Goal: Transaction & Acquisition: Purchase product/service

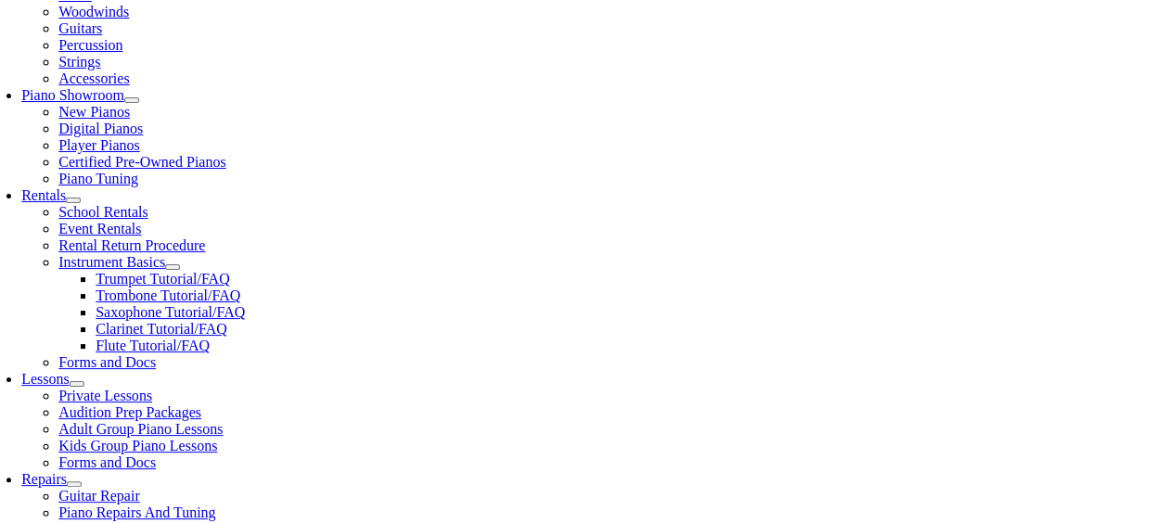
scroll to position [494, 0]
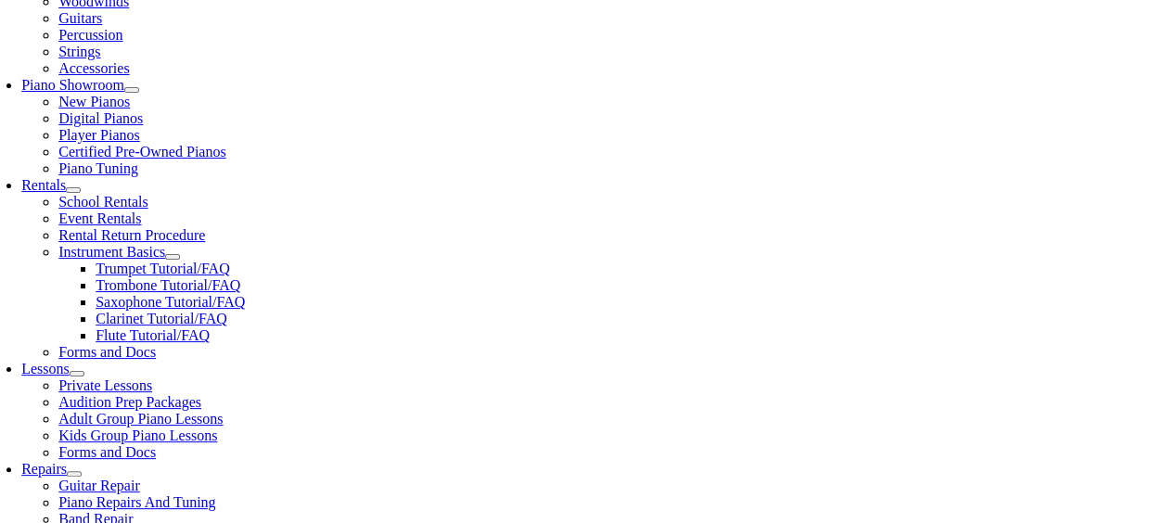
type input "sk"
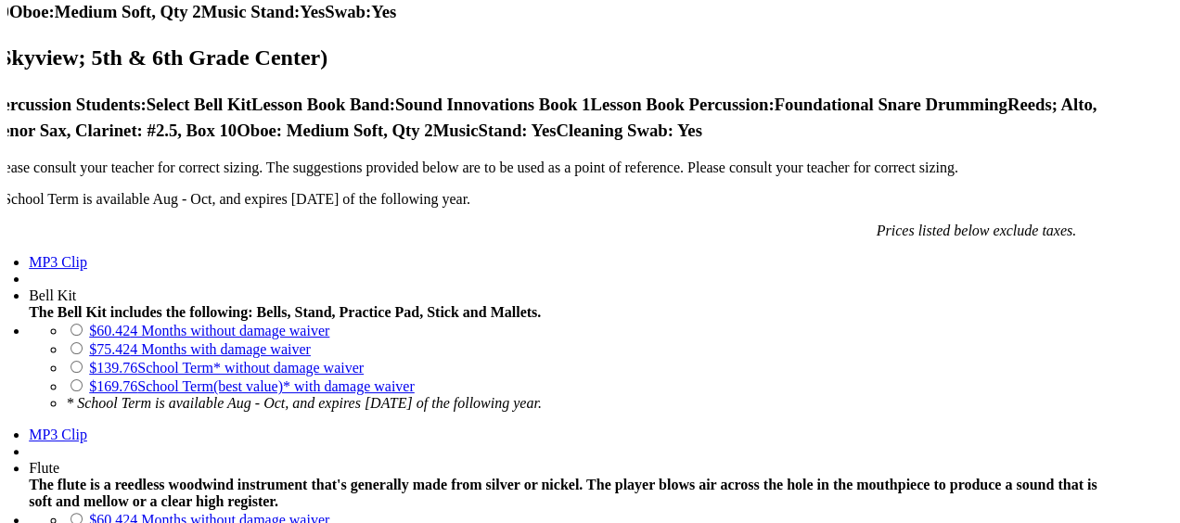
scroll to position [1466, 0]
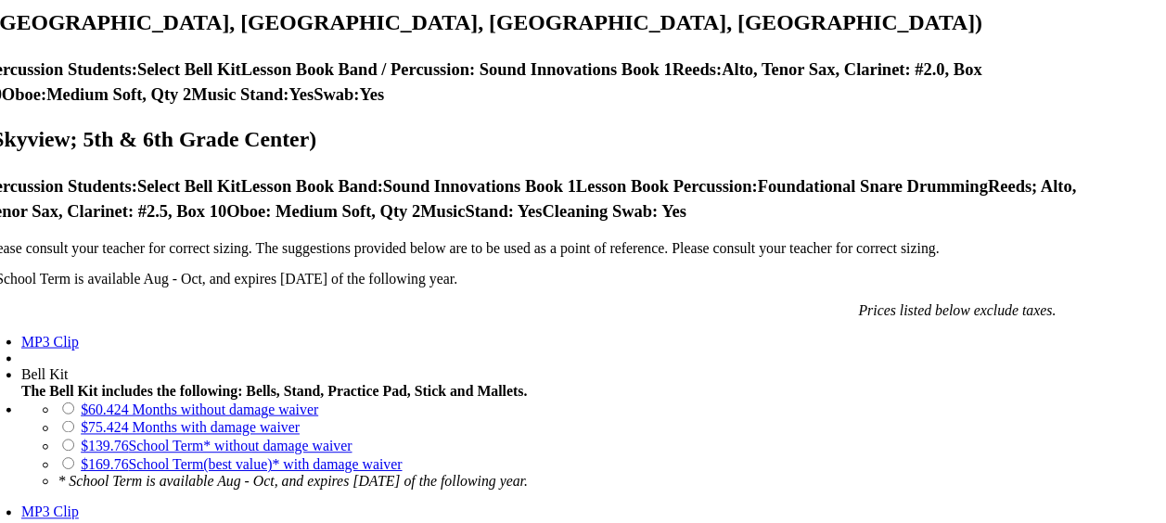
scroll to position [78, 0]
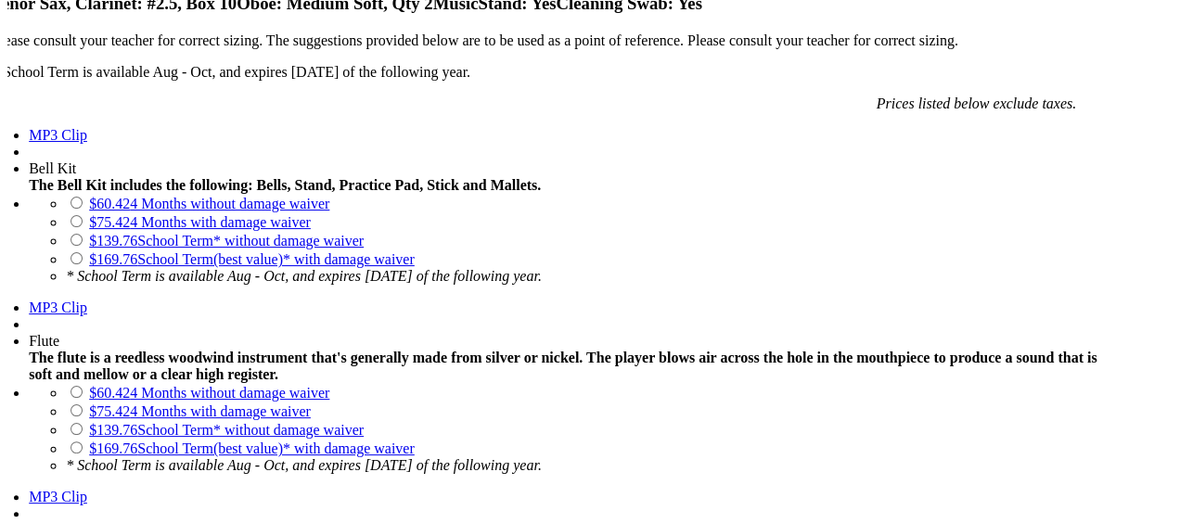
scroll to position [1689, 0]
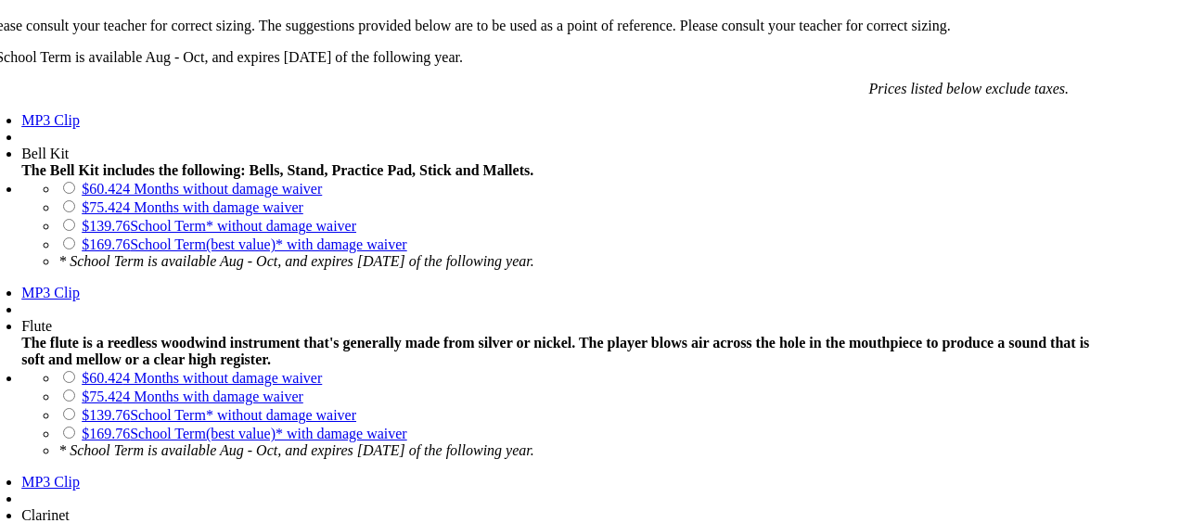
drag, startPoint x: 549, startPoint y: 147, endPoint x: 542, endPoint y: 317, distance: 170.8
drag, startPoint x: 542, startPoint y: 317, endPoint x: 538, endPoint y: 263, distance: 53.9
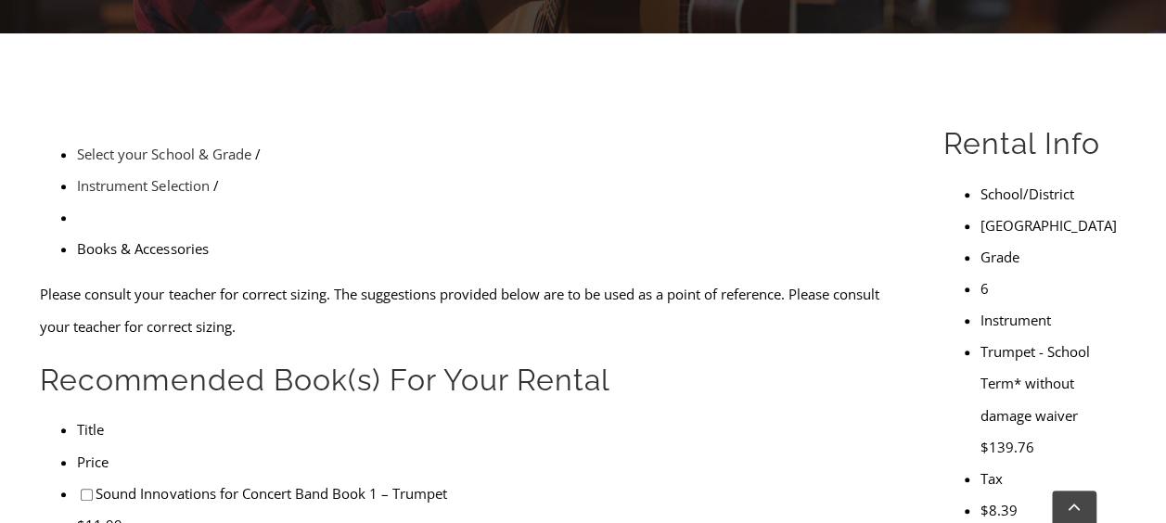
scroll to position [506, 0]
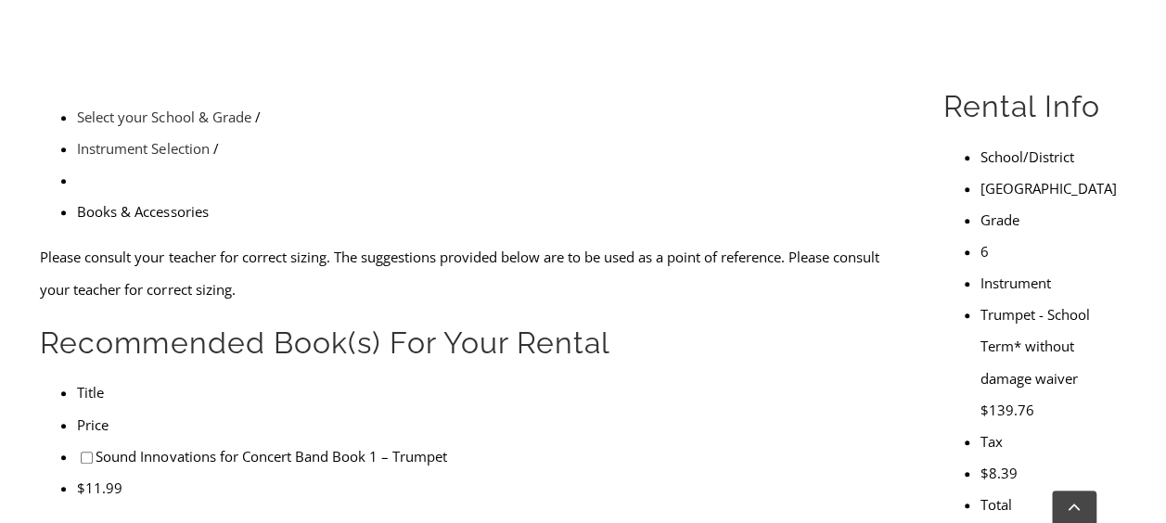
drag, startPoint x: 441, startPoint y: 227, endPoint x: 72, endPoint y: 228, distance: 369.1
click at [77, 441] on li "Sound Innovations for Concert Band Book 1 – Trumpet" at bounding box center [488, 457] width 823 height 32
copy li "Sound Innovations for Concert Band Book 1 – Trumpet"
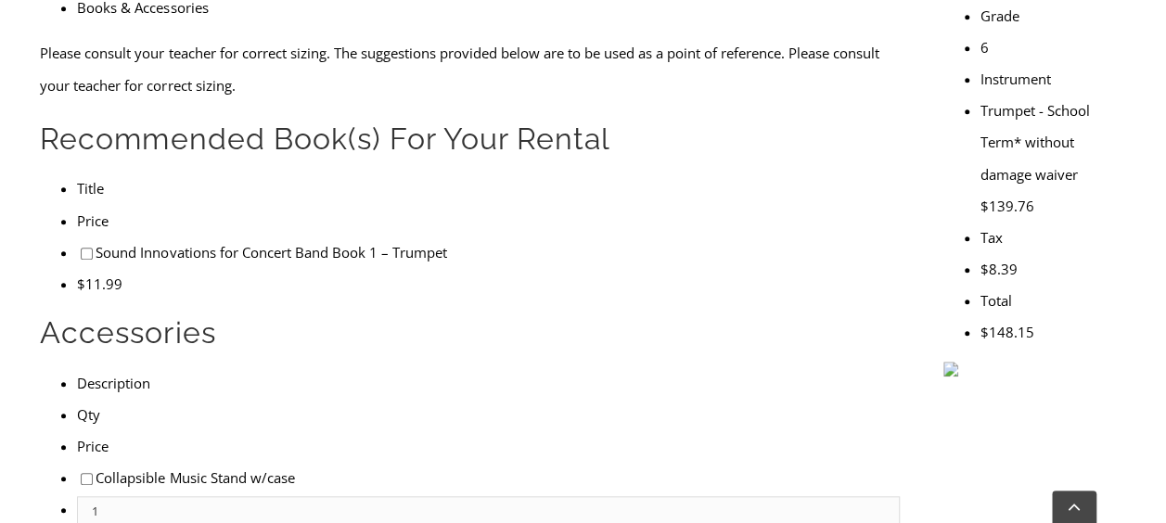
scroll to position [718, 0]
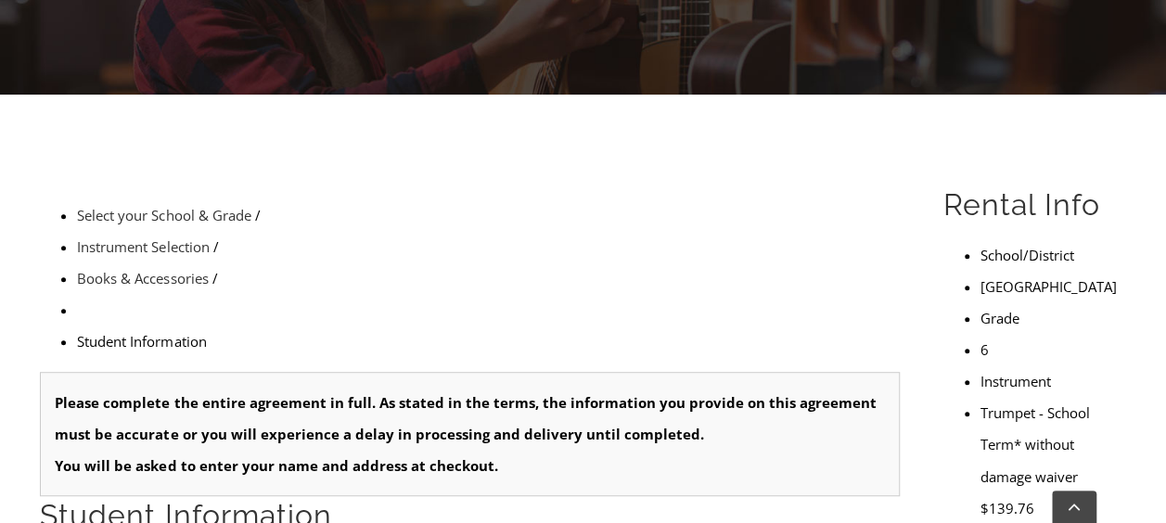
scroll to position [445, 0]
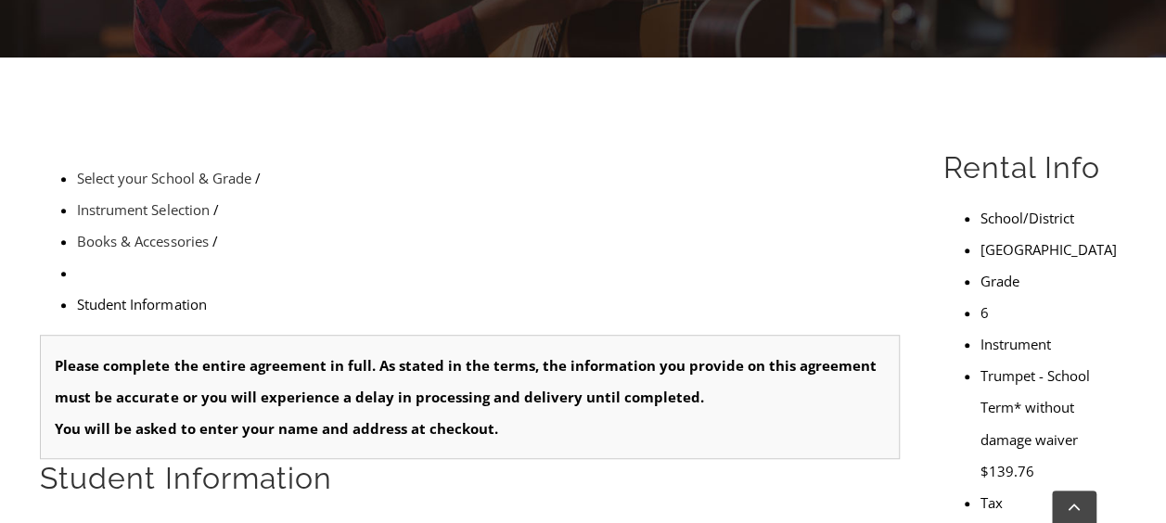
type input "1"
type input "advik"
type input "bhardwaj"
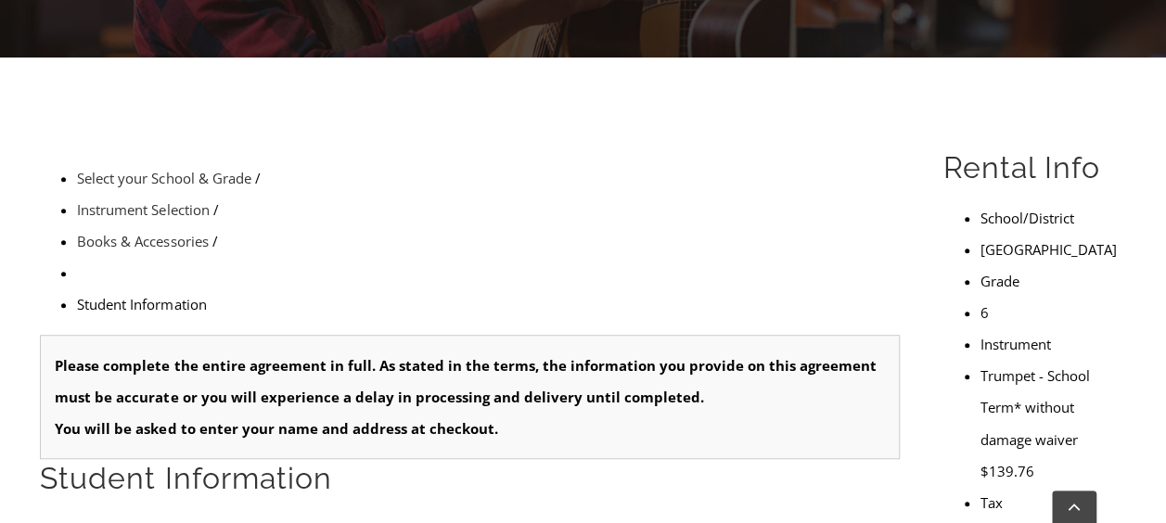
type input "payal"
type input "4849030600"
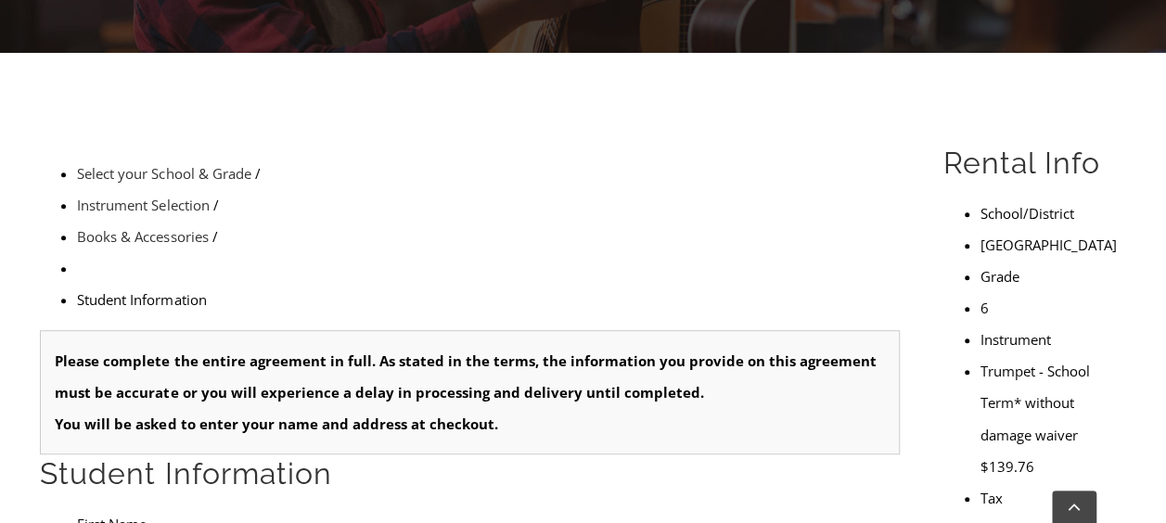
type input "mm/dd/yyyy"
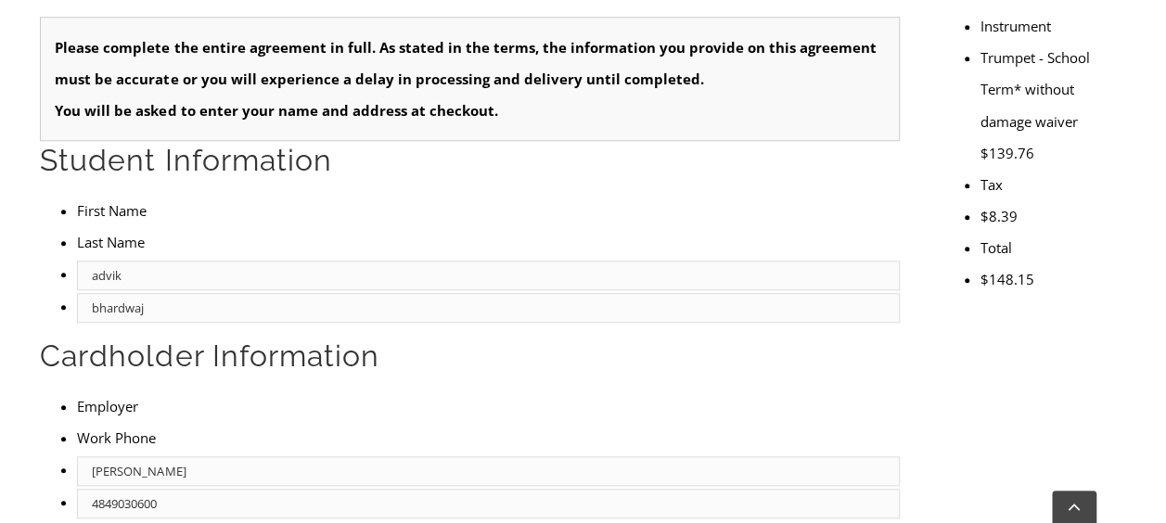
type input "08/17/2014"
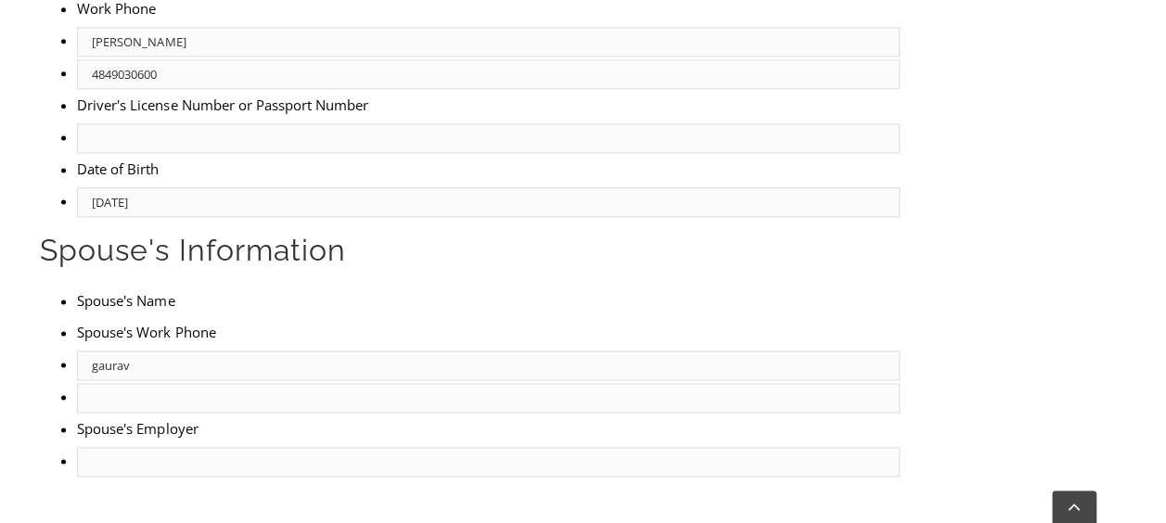
scroll to position [1209, 0]
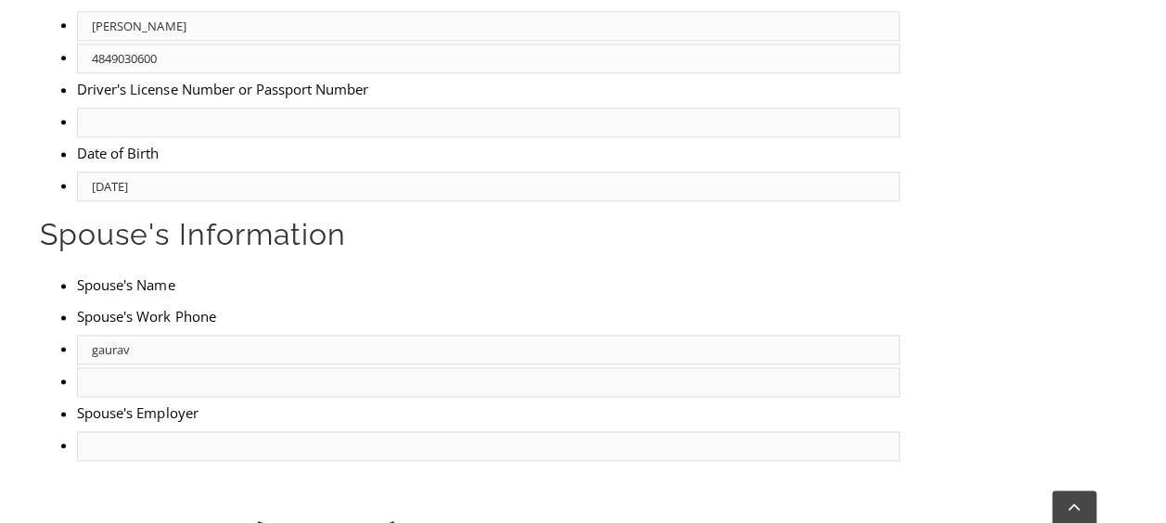
type input "gaurav"
type input "2"
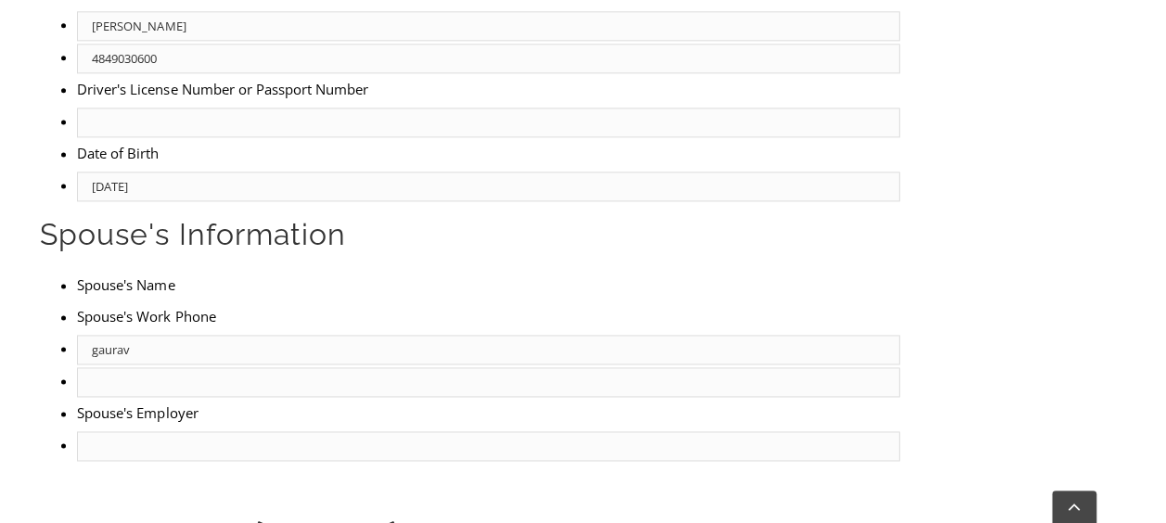
scroll to position [2337, 0]
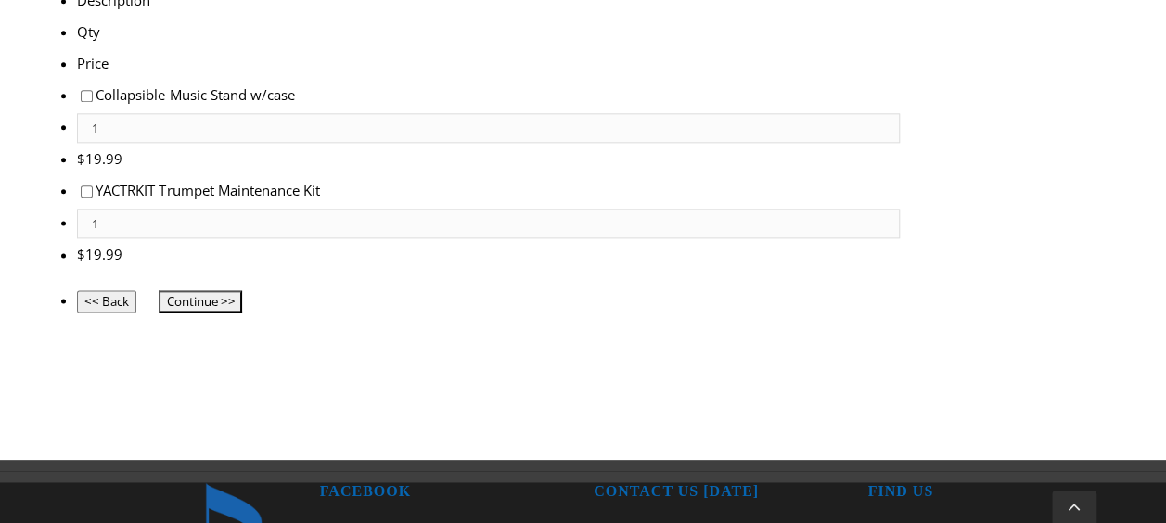
scroll to position [636, 0]
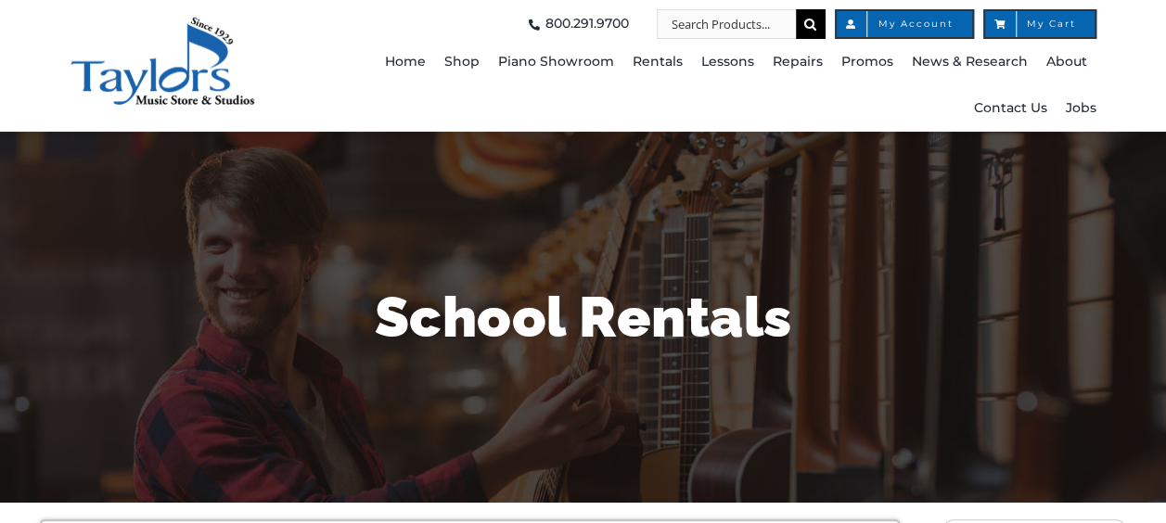
type input "1"
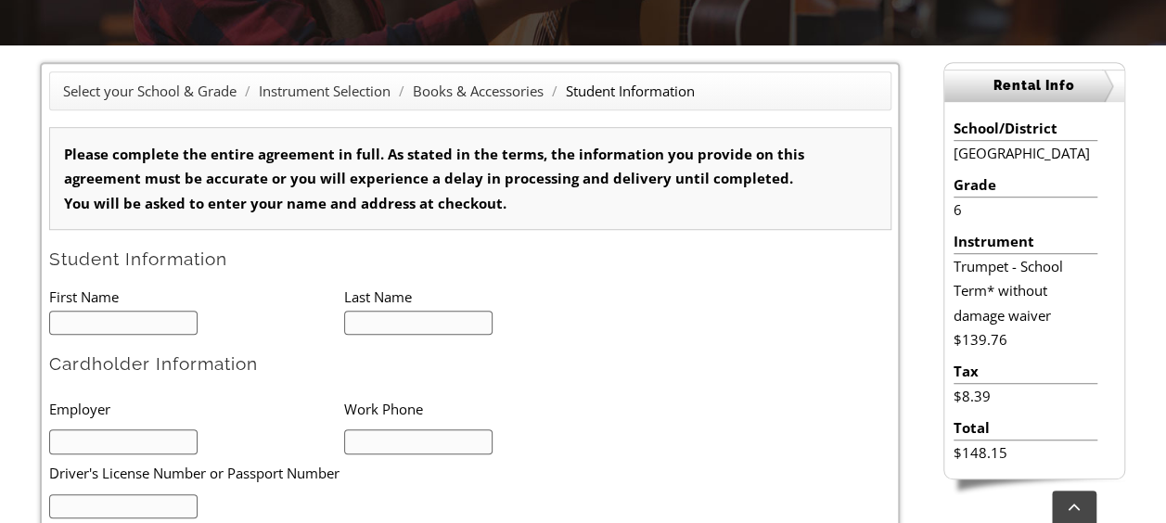
click at [105, 326] on input "text" at bounding box center [123, 323] width 149 height 25
type input "advik"
type input "bhardwaj"
type input "4849030600"
click at [105, 447] on input "text" at bounding box center [123, 441] width 149 height 25
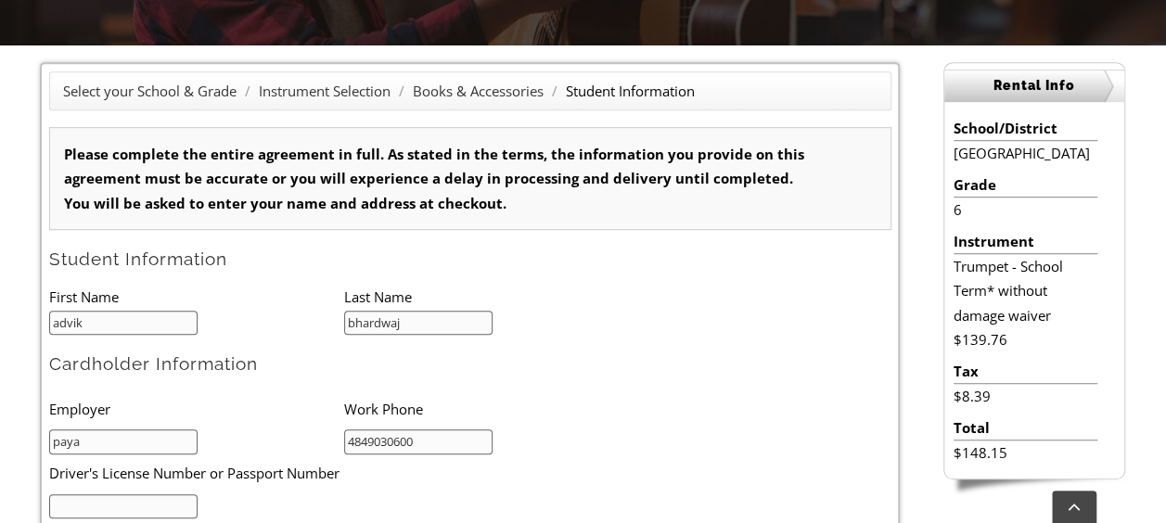
type input "payal"
type input "08/17/2014"
type input "gaurav"
type input "payal"
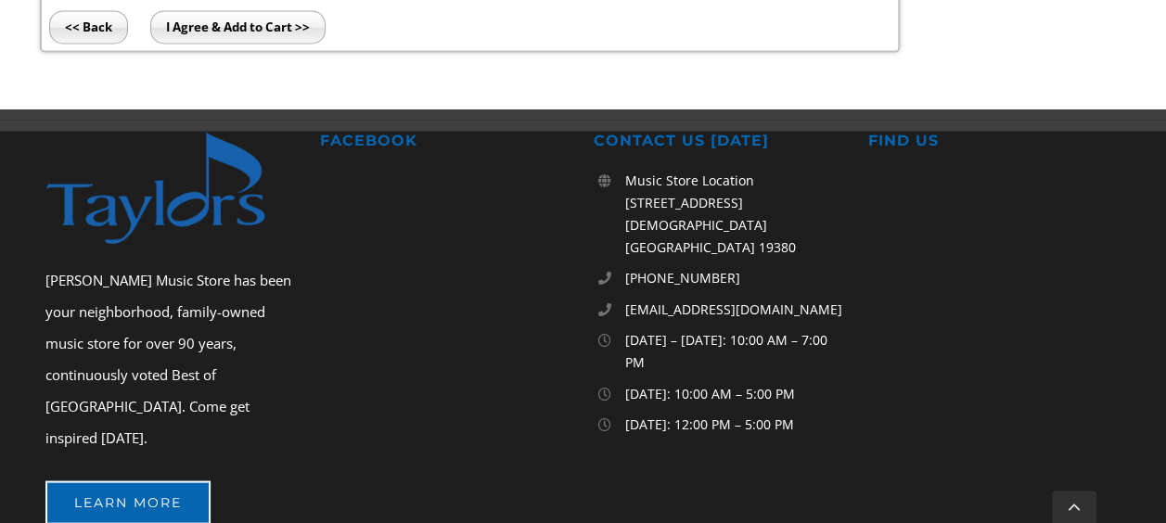
scroll to position [1183, 0]
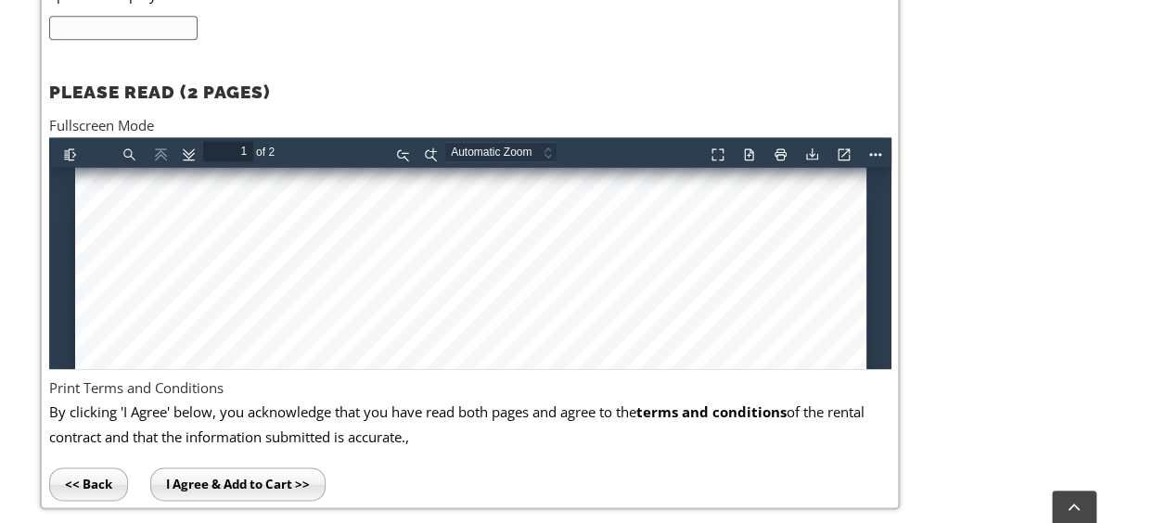
click at [256, 479] on input "I Agree & Add to Cart >>" at bounding box center [237, 483] width 175 height 33
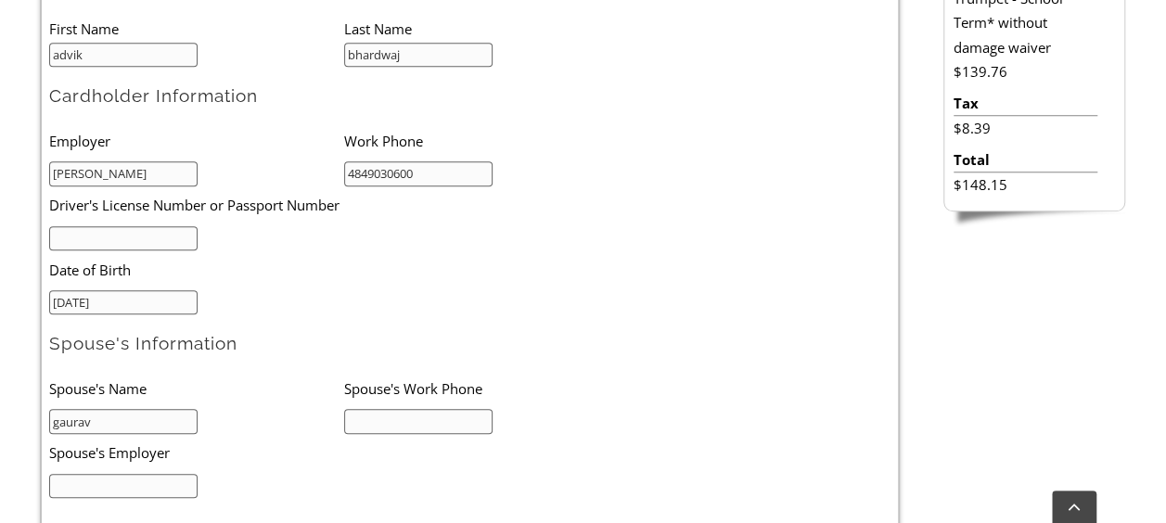
click at [398, 423] on input "text" at bounding box center [418, 421] width 149 height 25
type input "6472741731"
click at [126, 228] on input "text" at bounding box center [123, 238] width 149 height 25
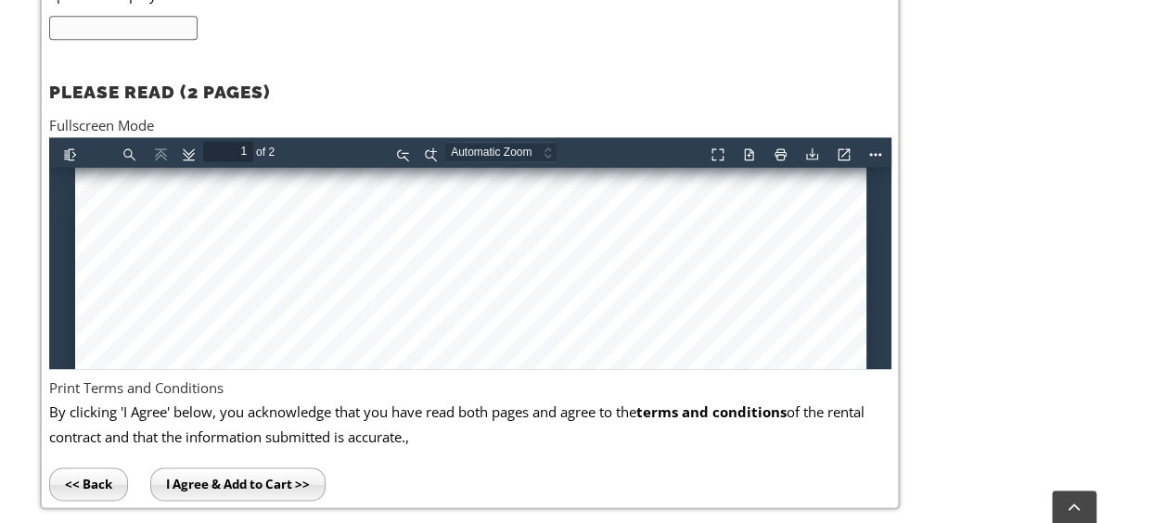
type input "U4838649"
click at [278, 483] on input "I Agree & Add to Cart >>" at bounding box center [237, 483] width 175 height 33
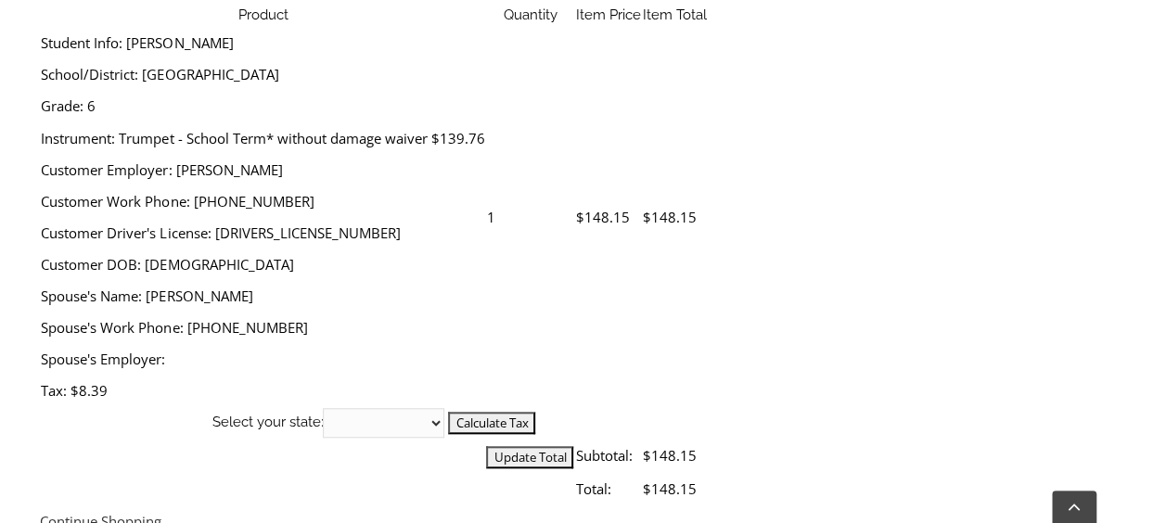
scroll to position [742, 0]
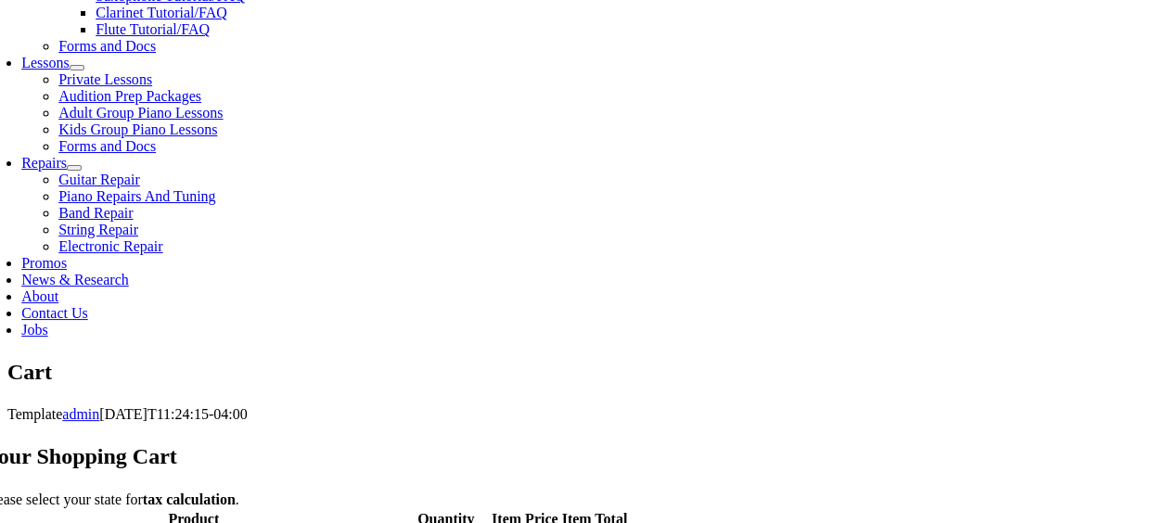
scroll to position [803, 0]
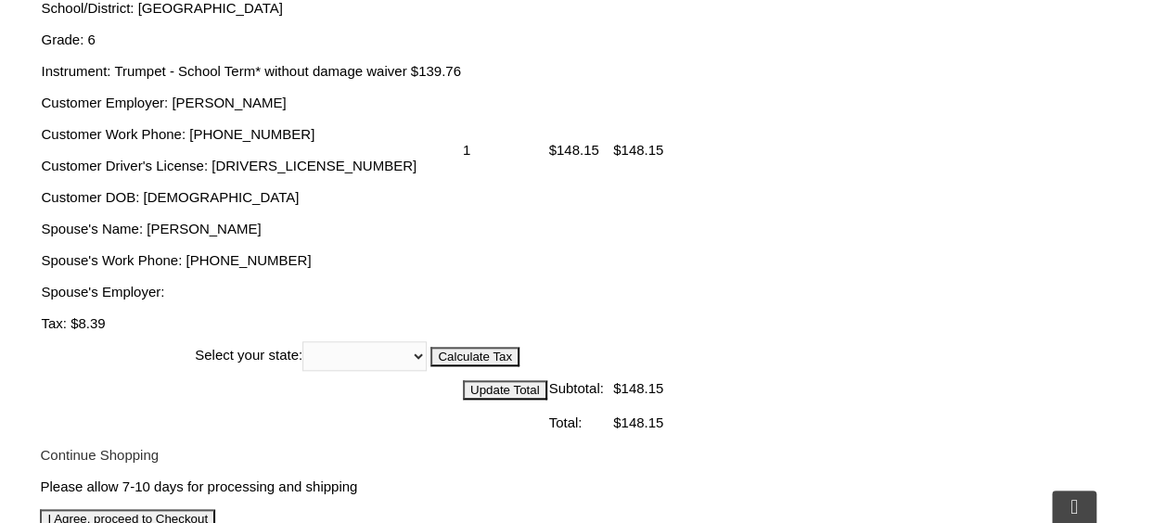
click at [215, 509] on input "I Agree, proceed to Checkout" at bounding box center [127, 518] width 175 height 19
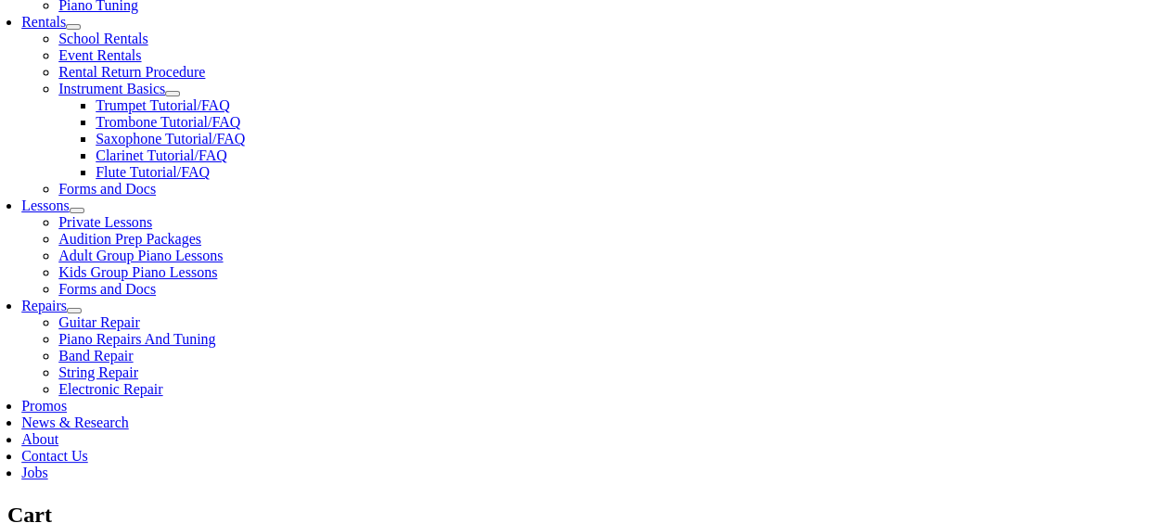
scroll to position [668, 0]
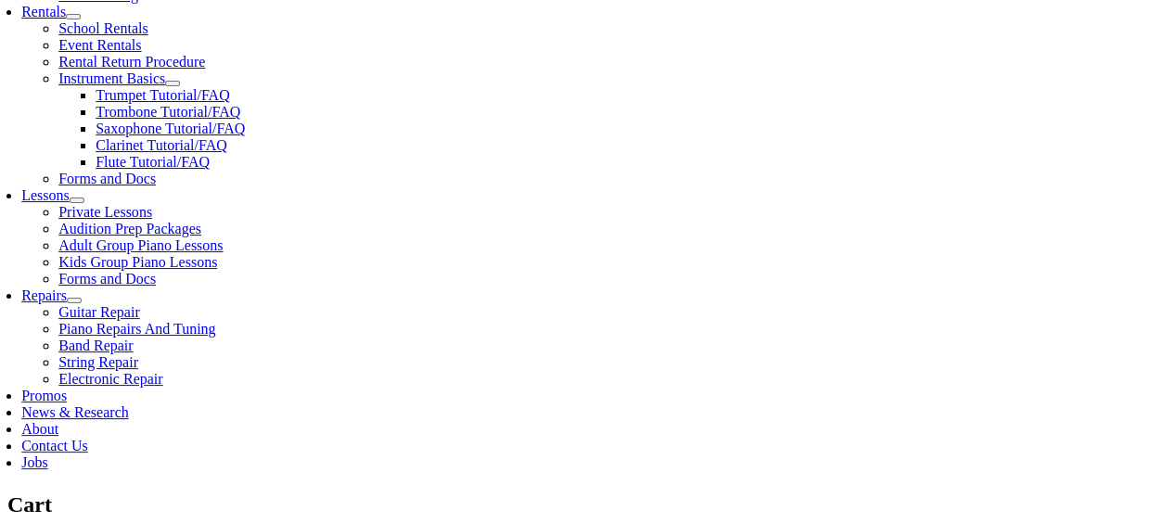
select select "PA"
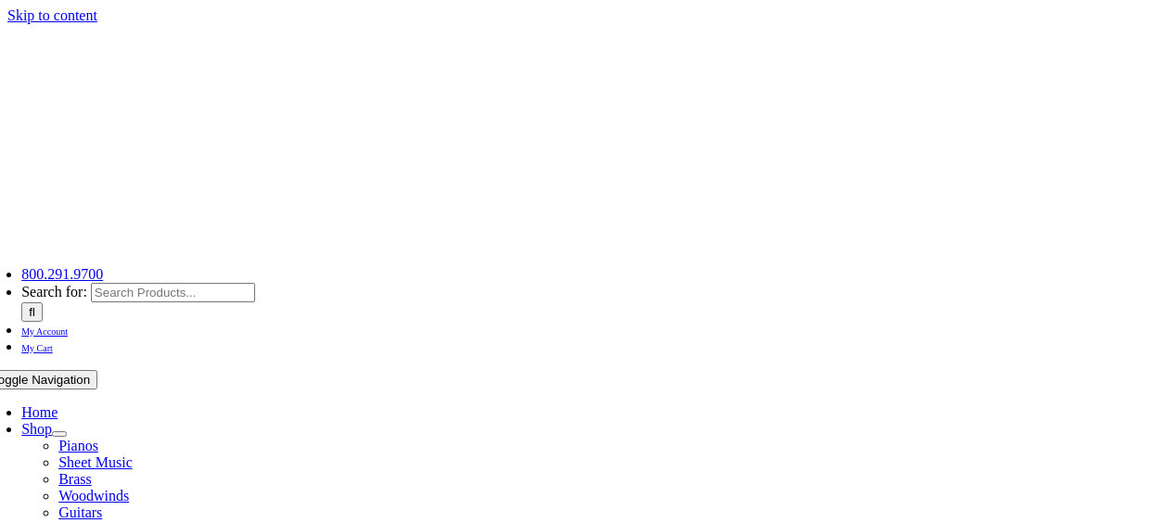
select select "PA"
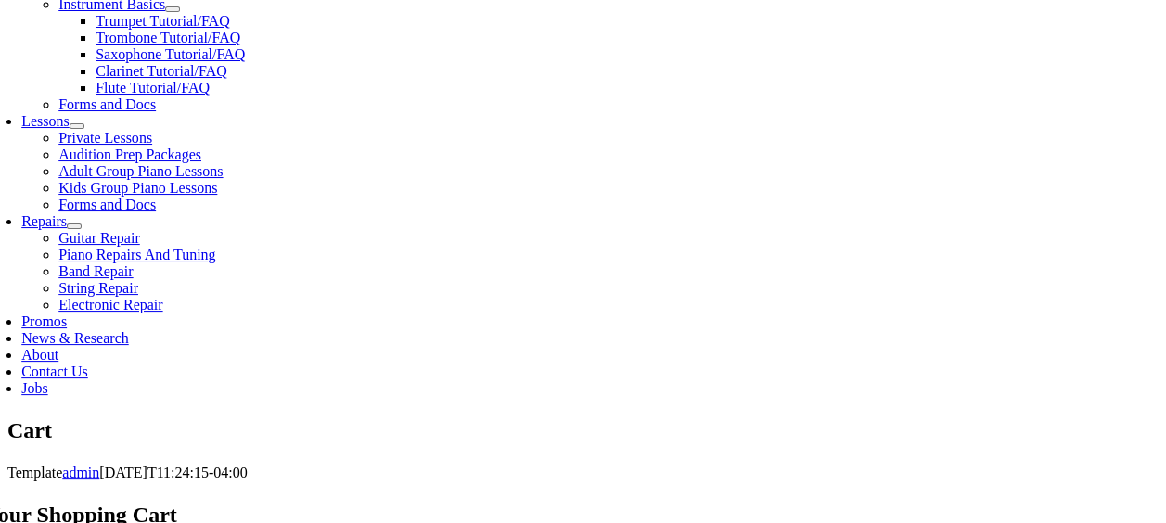
scroll to position [779, 0]
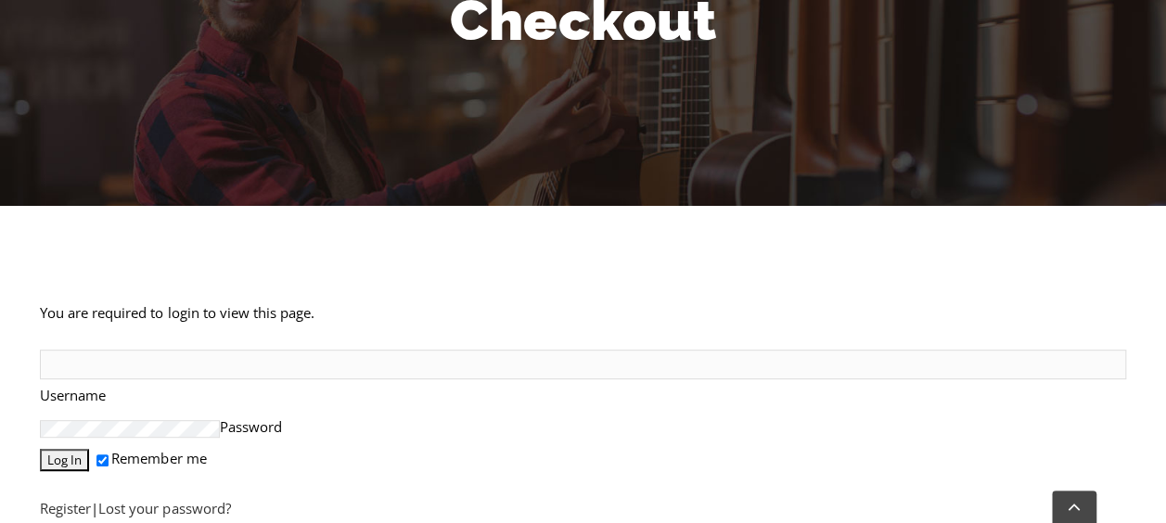
scroll to position [334, 0]
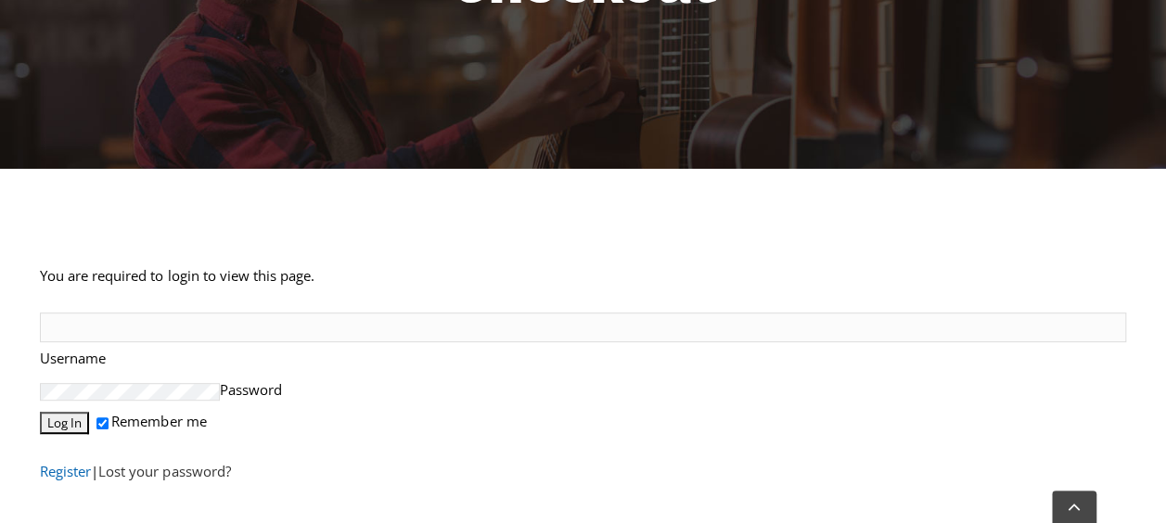
click at [84, 480] on link "Register" at bounding box center [65, 471] width 51 height 19
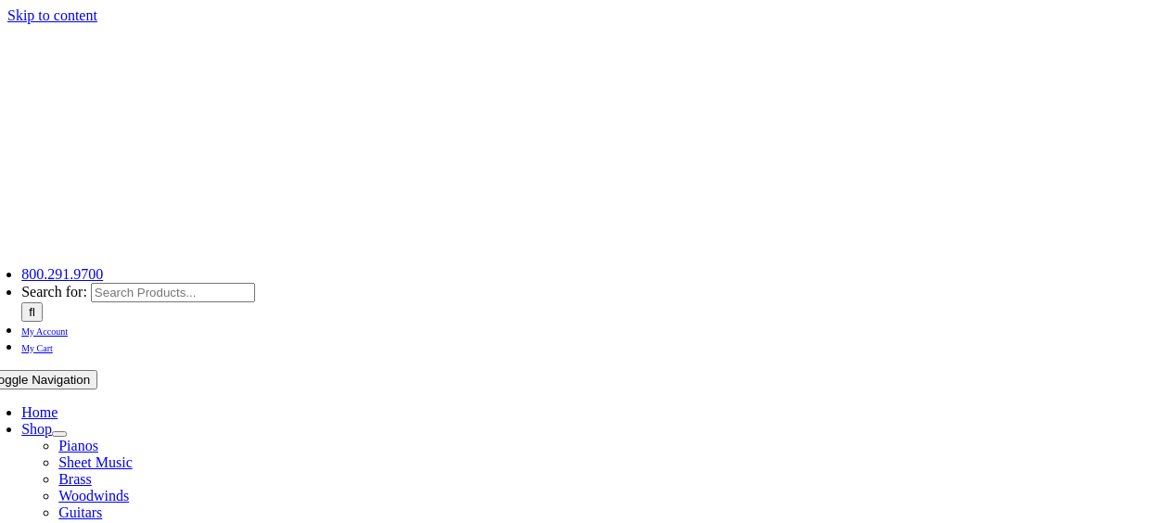
select select "PA"
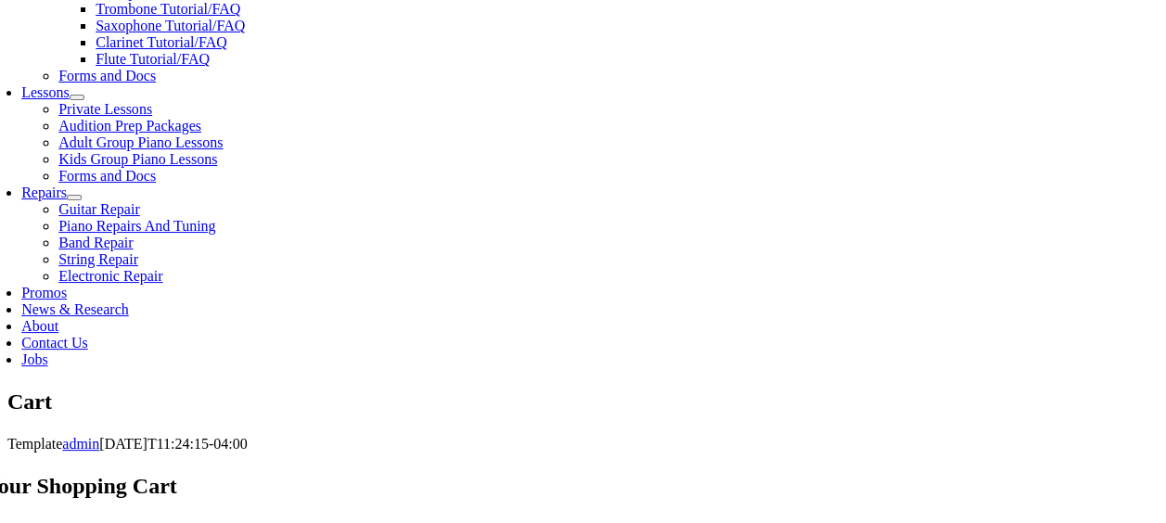
scroll to position [779, 0]
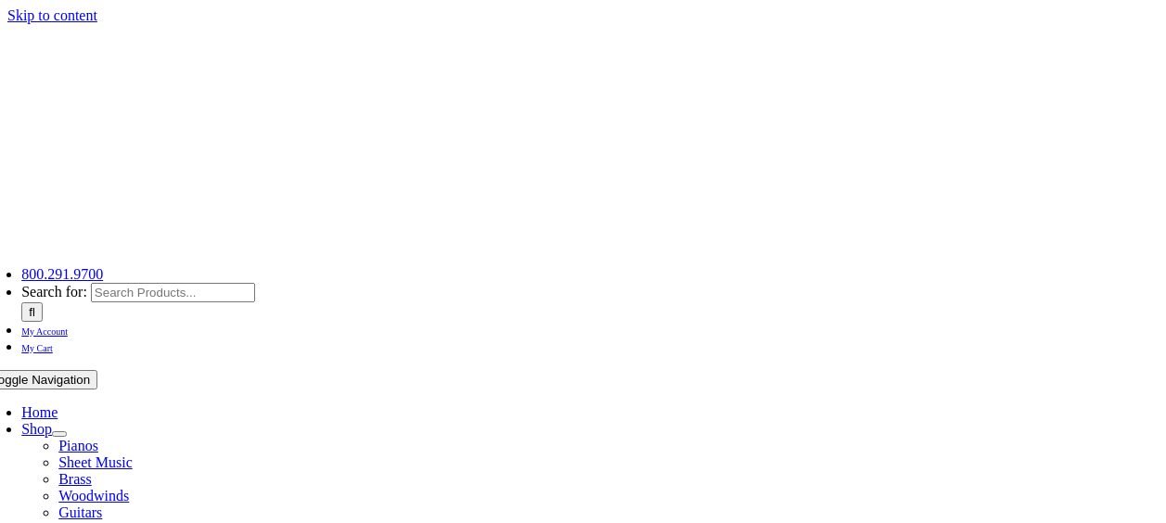
select select
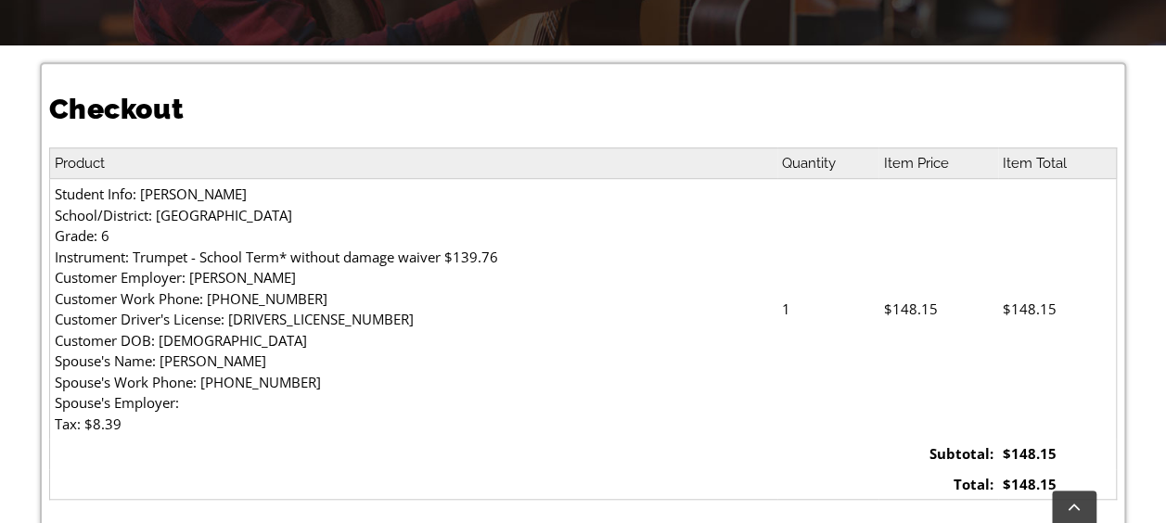
scroll to position [914, 0]
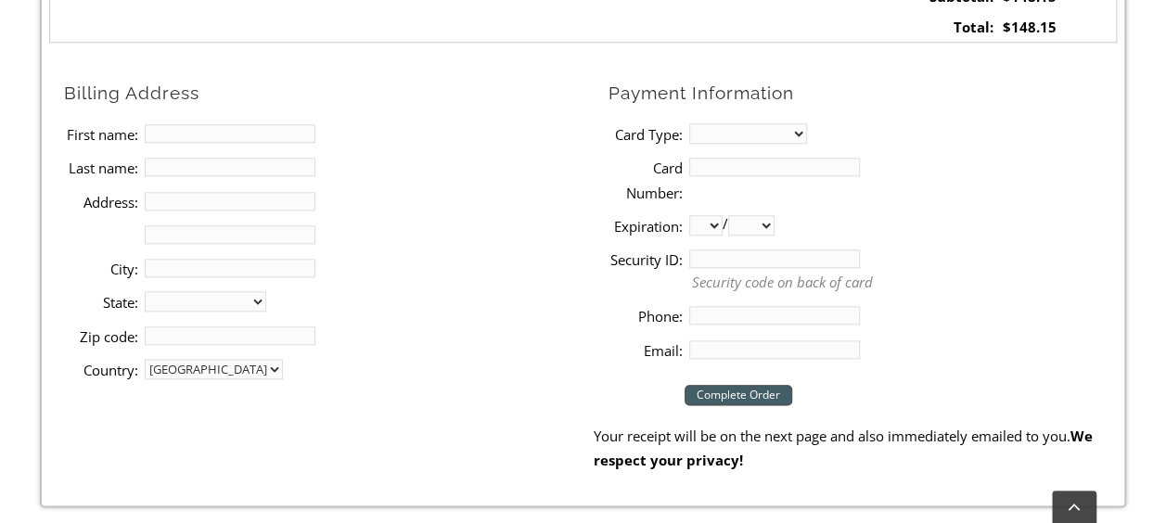
click at [156, 131] on input "First name:" at bounding box center [230, 133] width 171 height 19
click at [168, 135] on input "First name:" at bounding box center [230, 133] width 171 height 19
type input "payal"
type input "Shrama"
type input "231 mill grove apartment"
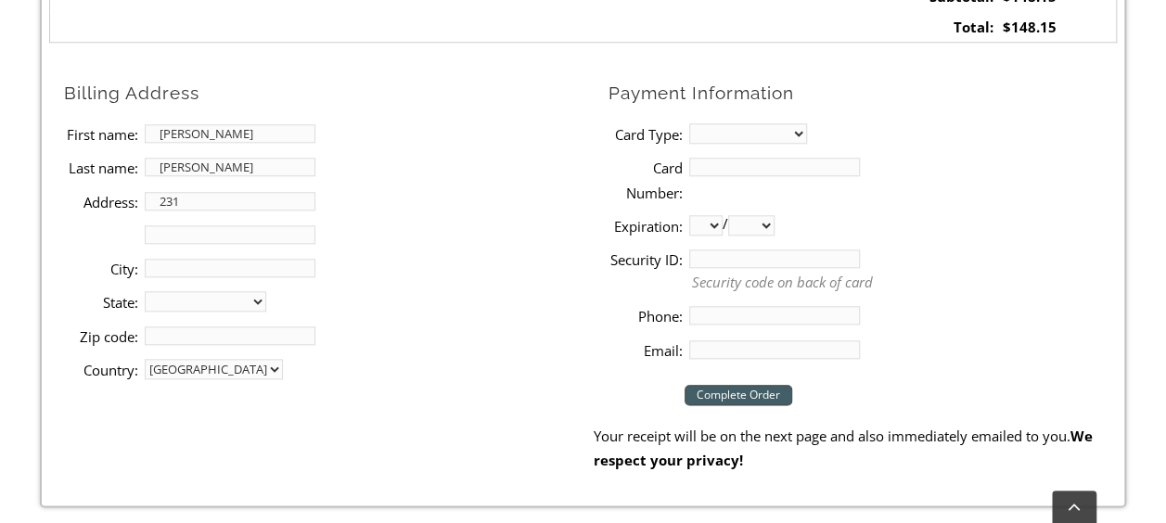
type input "Noristown"
select select "PA"
type input "19403"
type input "4849030600"
type input "payalme2003@gmail.com"
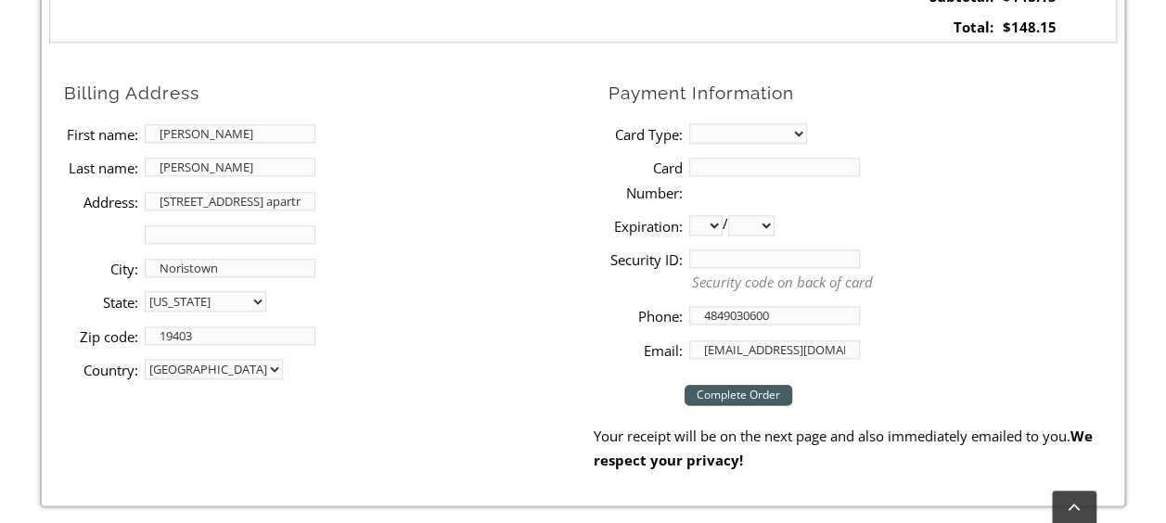
click at [700, 132] on select "MasterCard Visa American Express Discover" at bounding box center [748, 133] width 118 height 20
select select "visa"
click at [689, 123] on select "MasterCard Visa American Express Discover" at bounding box center [748, 133] width 118 height 20
click at [699, 165] on input "Card Number:" at bounding box center [774, 167] width 171 height 19
type input "4400666761963103"
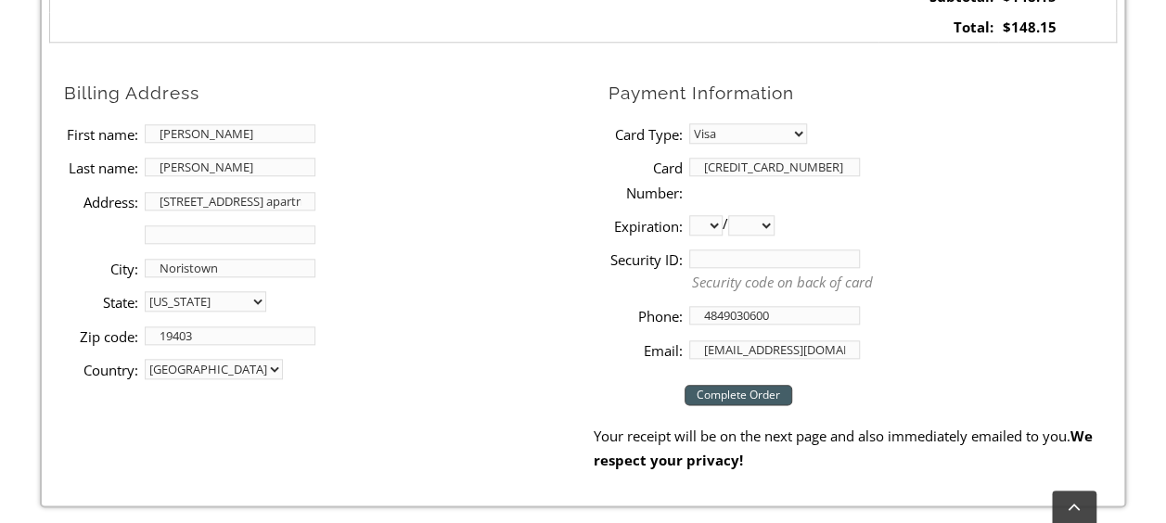
click at [710, 229] on select "01 02 03 04 05 06 07 08 09 10 11 12" at bounding box center [705, 225] width 33 height 20
select select "03"
click at [689, 215] on select "01 02 03 04 05 06 07 08 09 10 11 12" at bounding box center [705, 225] width 33 height 20
click at [772, 224] on select "2025 2026 2027 2028 2029 2030 2031 2032 2033 2034 2035 2036 2037" at bounding box center [751, 225] width 46 height 20
select select "2028"
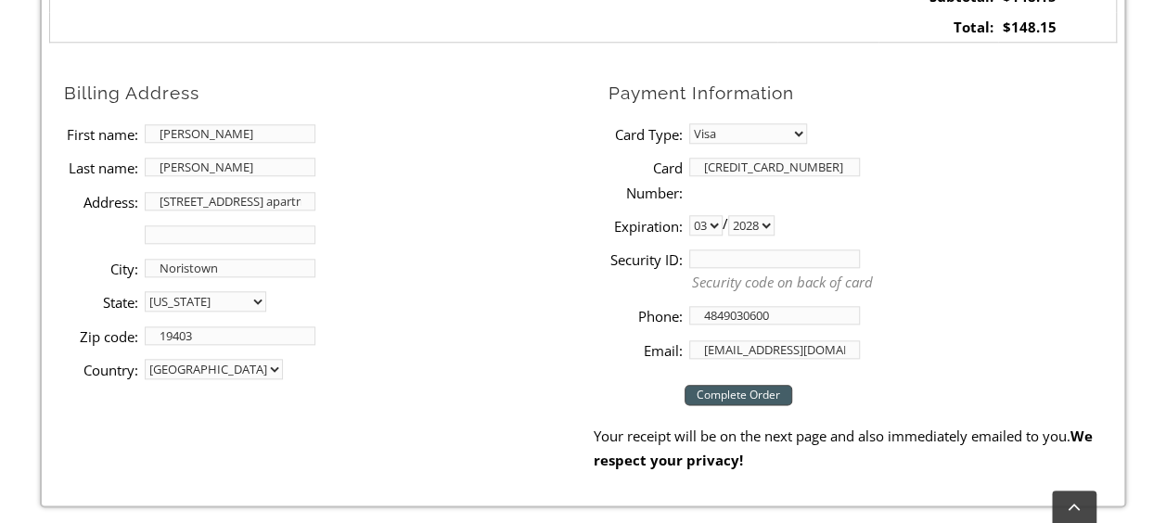
click at [735, 215] on select "2025 2026 2027 2028 2029 2030 2031 2032 2033 2034 2035 2036 2037" at bounding box center [751, 225] width 46 height 20
click at [717, 253] on input "Security ID:" at bounding box center [774, 258] width 171 height 19
type input "750"
click at [773, 395] on input "Complete Order" at bounding box center [738, 395] width 108 height 20
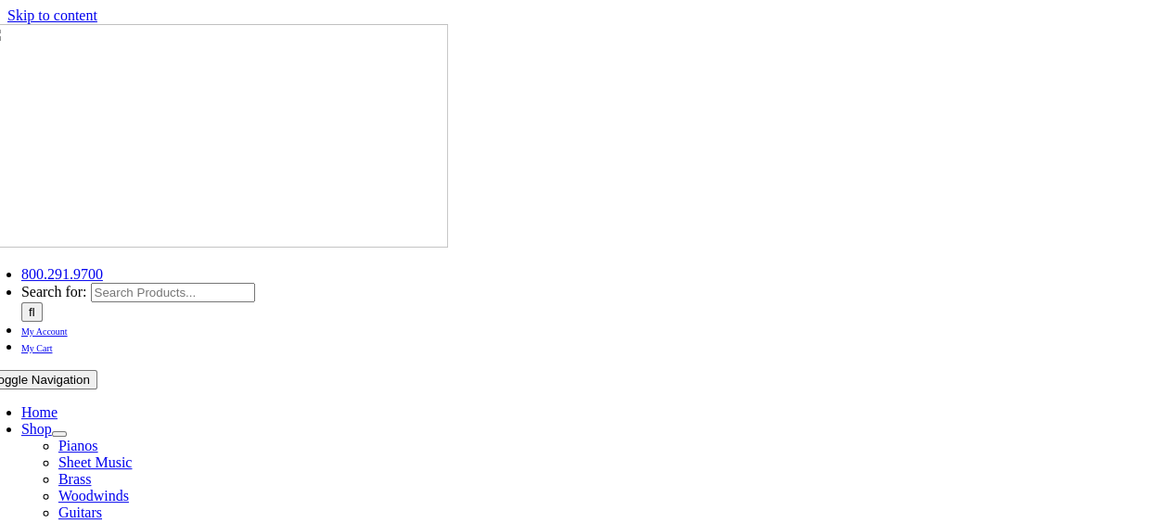
click at [53, 343] on span "My Cart" at bounding box center [37, 348] width 32 height 10
